Goal: Check status: Check status

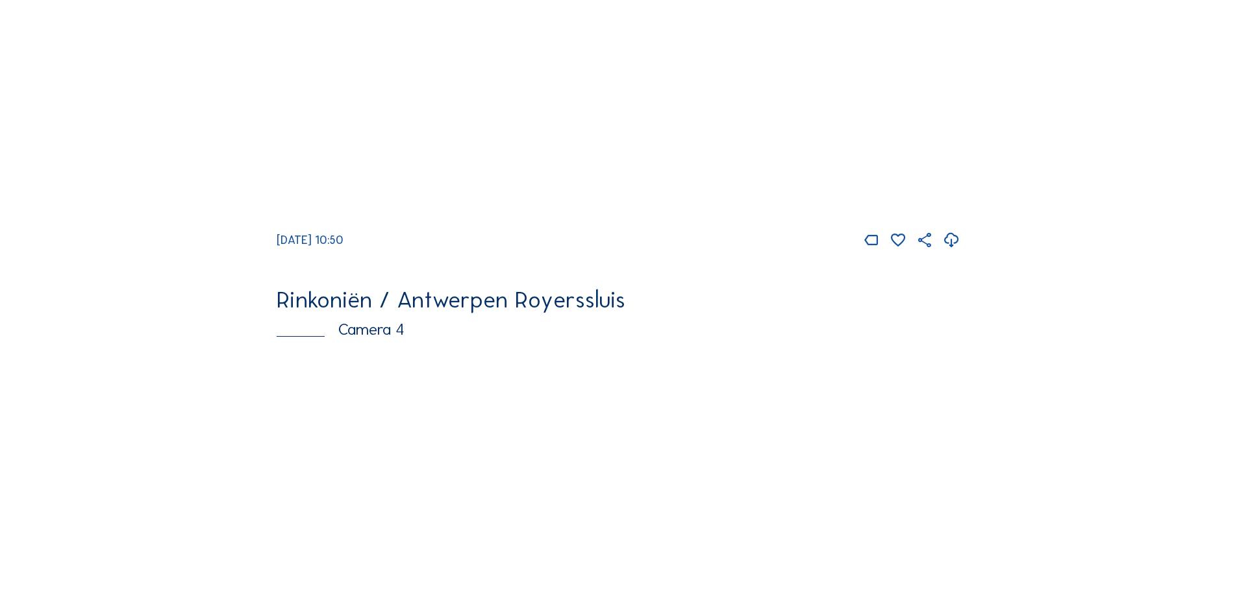
scroll to position [2143, 0]
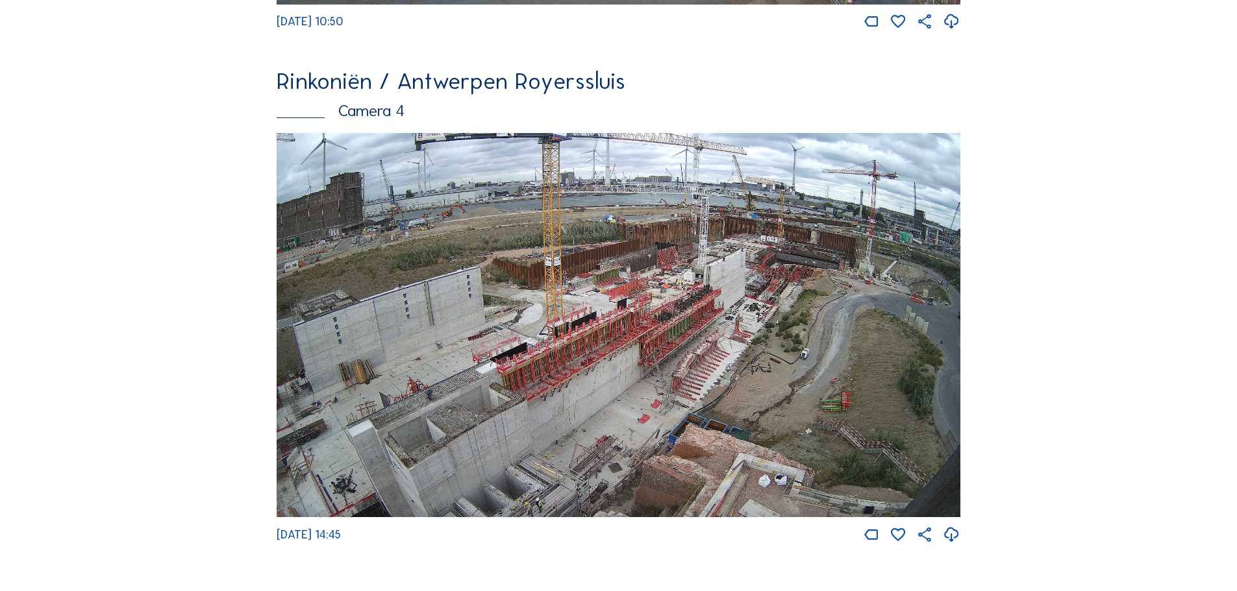
click at [566, 325] on img at bounding box center [619, 325] width 684 height 385
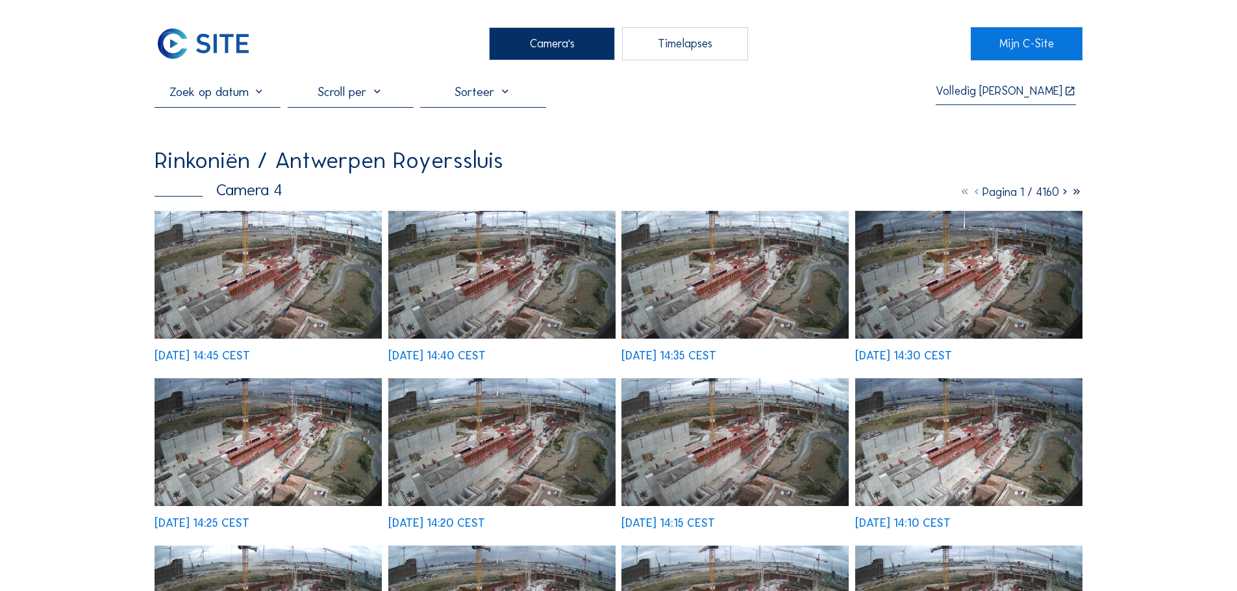
click at [191, 287] on img at bounding box center [267, 275] width 227 height 128
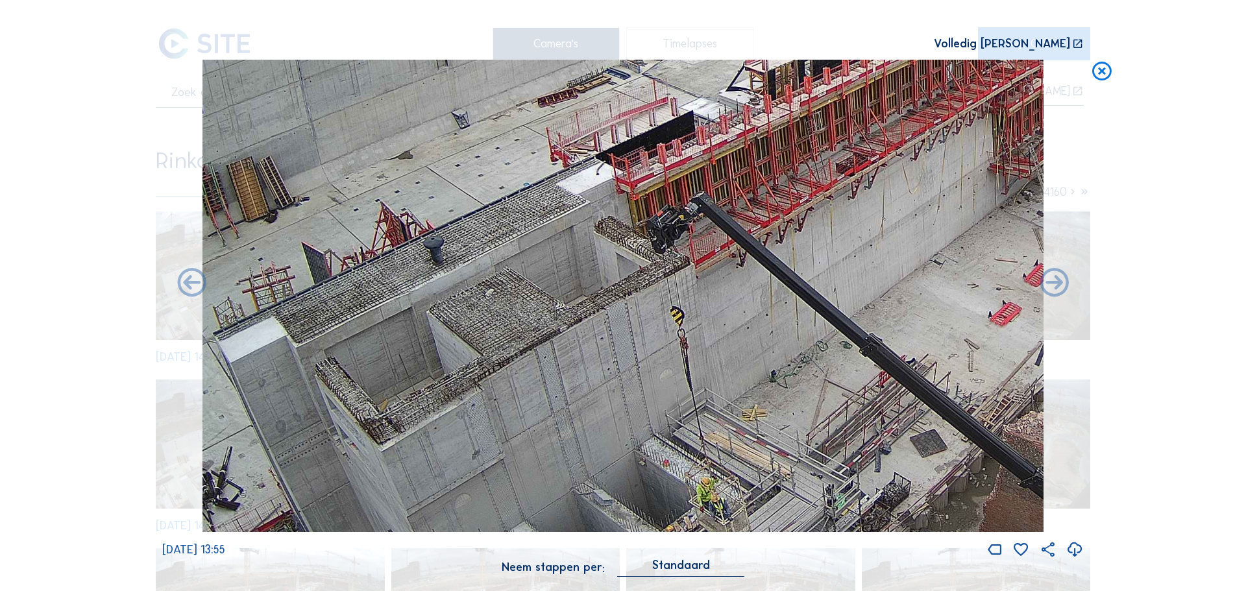
click at [1097, 67] on icon at bounding box center [1102, 72] width 23 height 24
